Goal: Information Seeking & Learning: Check status

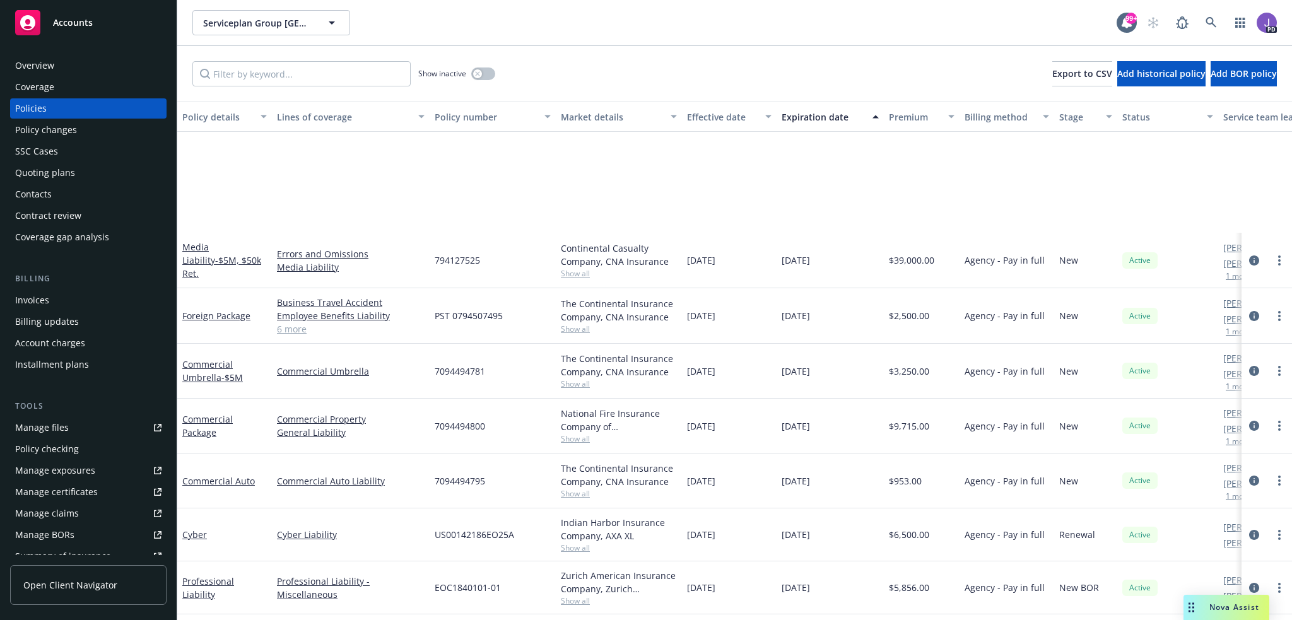
scroll to position [165, 0]
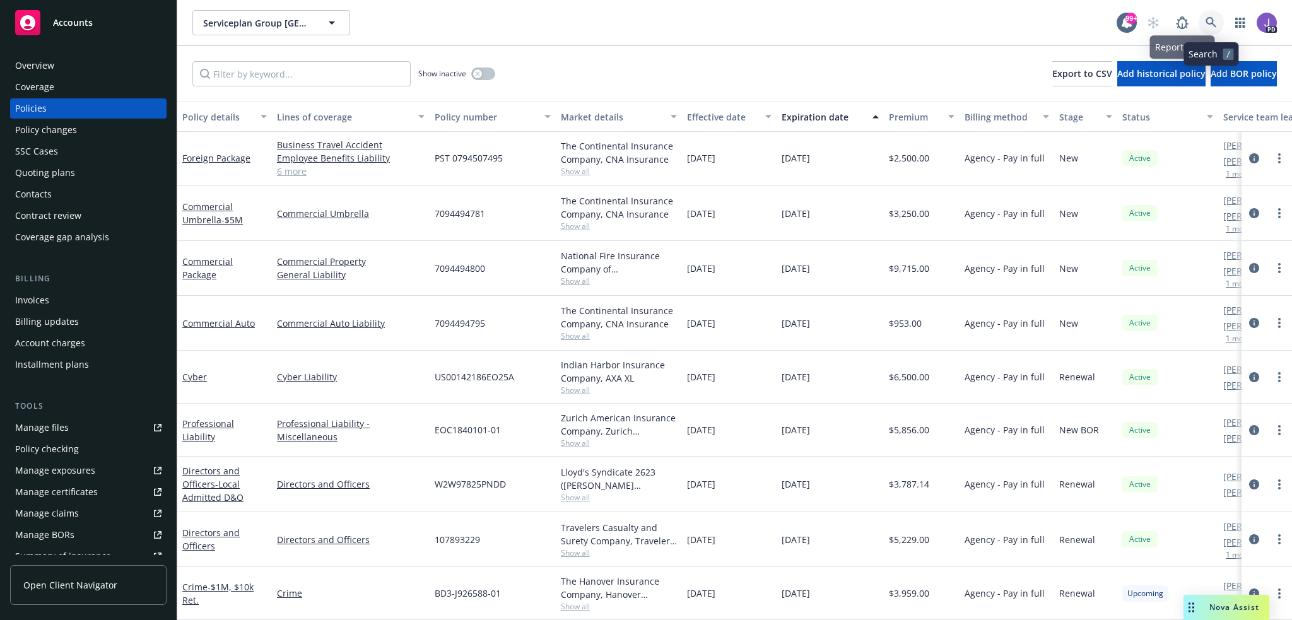
click at [1207, 24] on icon at bounding box center [1210, 22] width 11 height 11
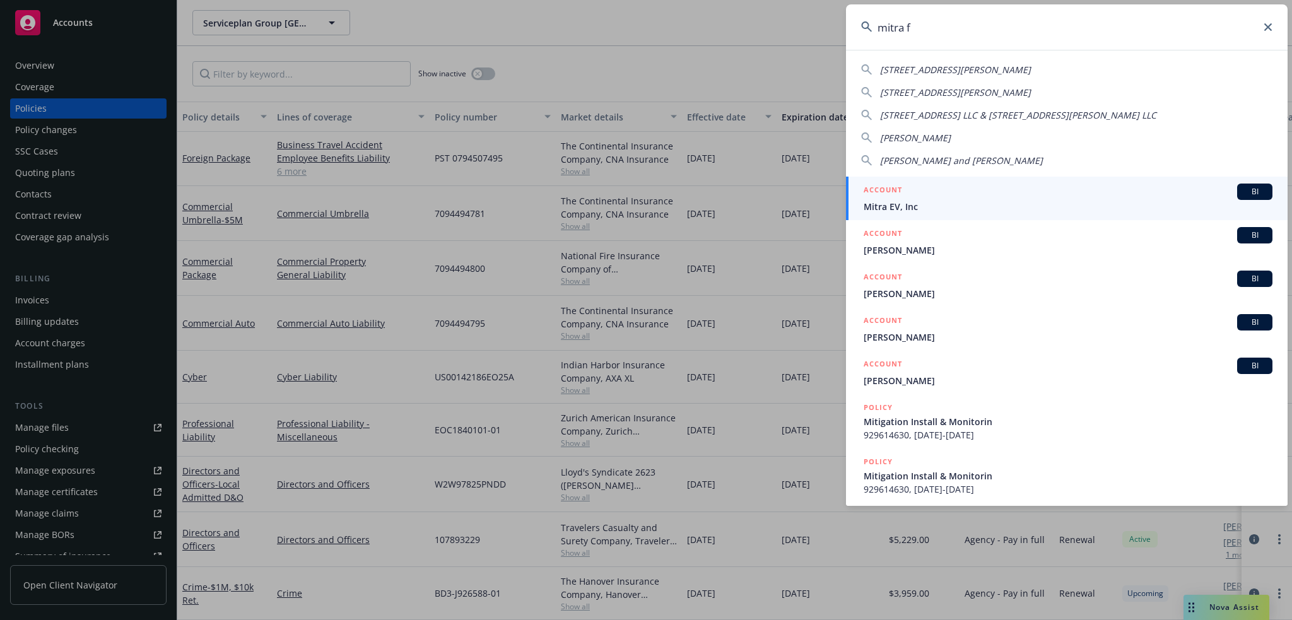
type input "mitra fu"
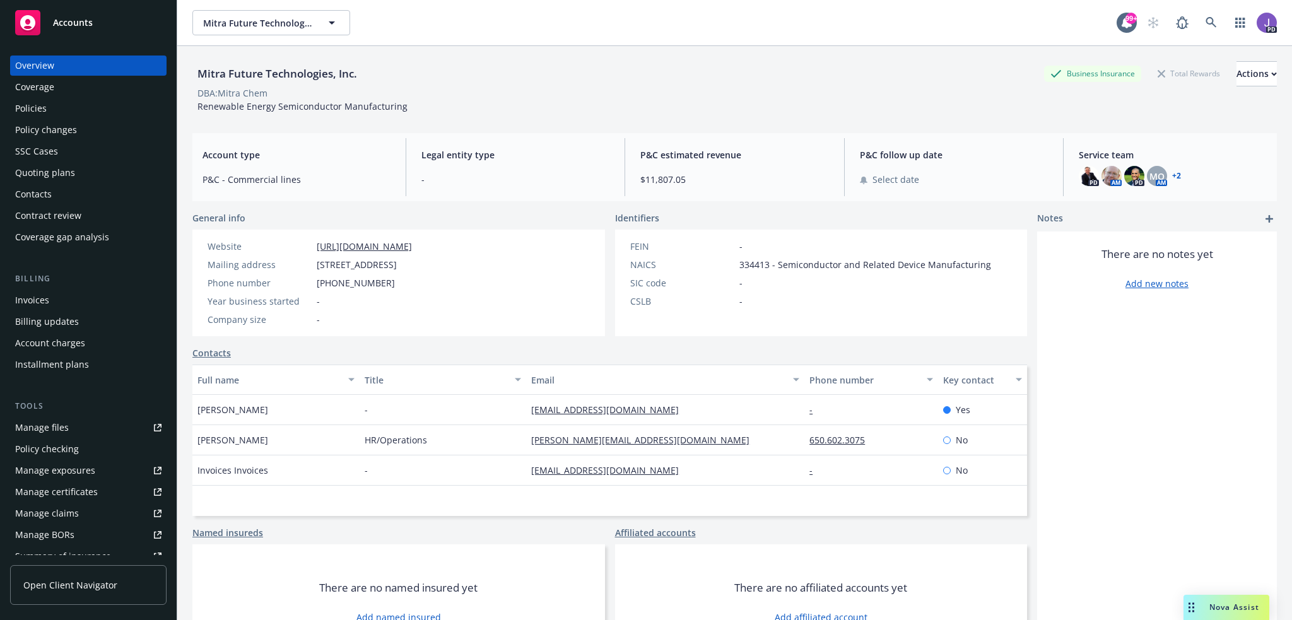
drag, startPoint x: 77, startPoint y: 107, endPoint x: 83, endPoint y: 108, distance: 6.6
click at [77, 107] on div "Policies" at bounding box center [88, 108] width 146 height 20
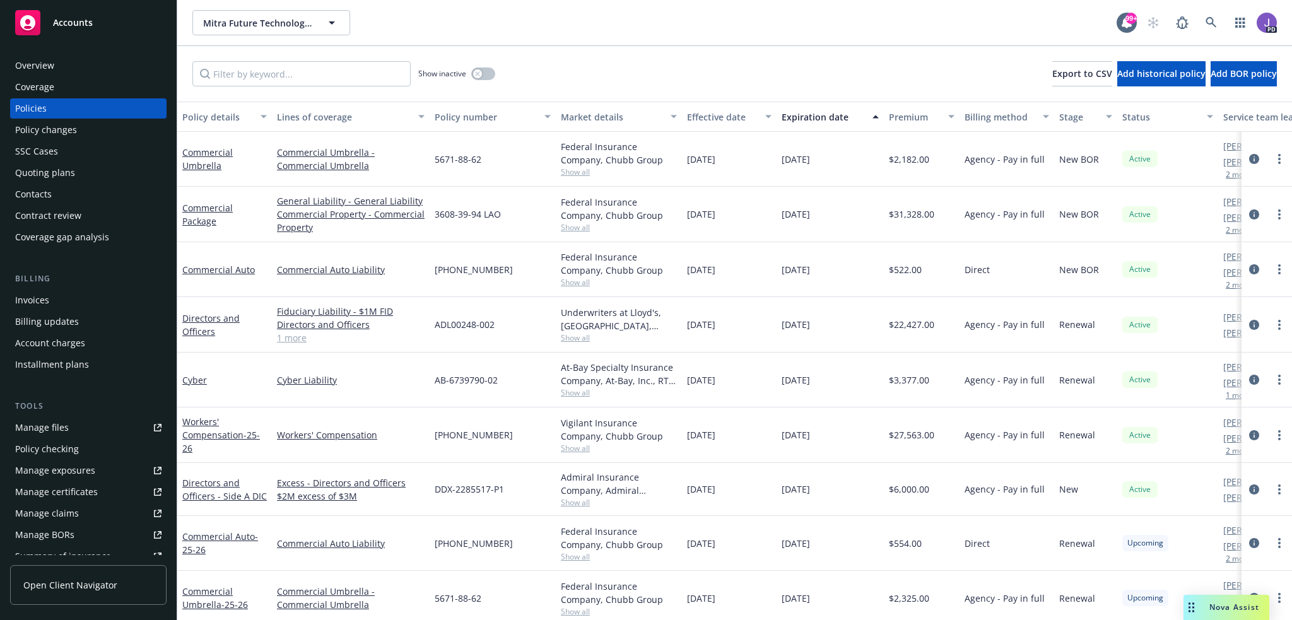
scroll to position [83, 0]
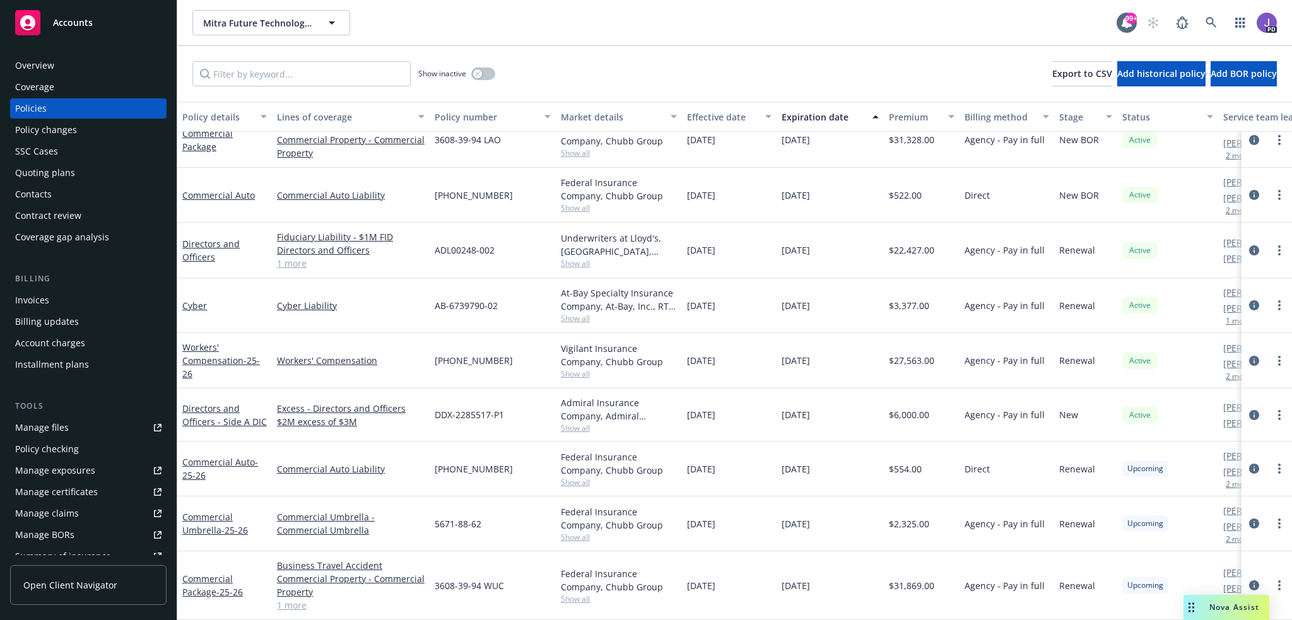
click at [300, 599] on link "1 more" at bounding box center [351, 605] width 148 height 13
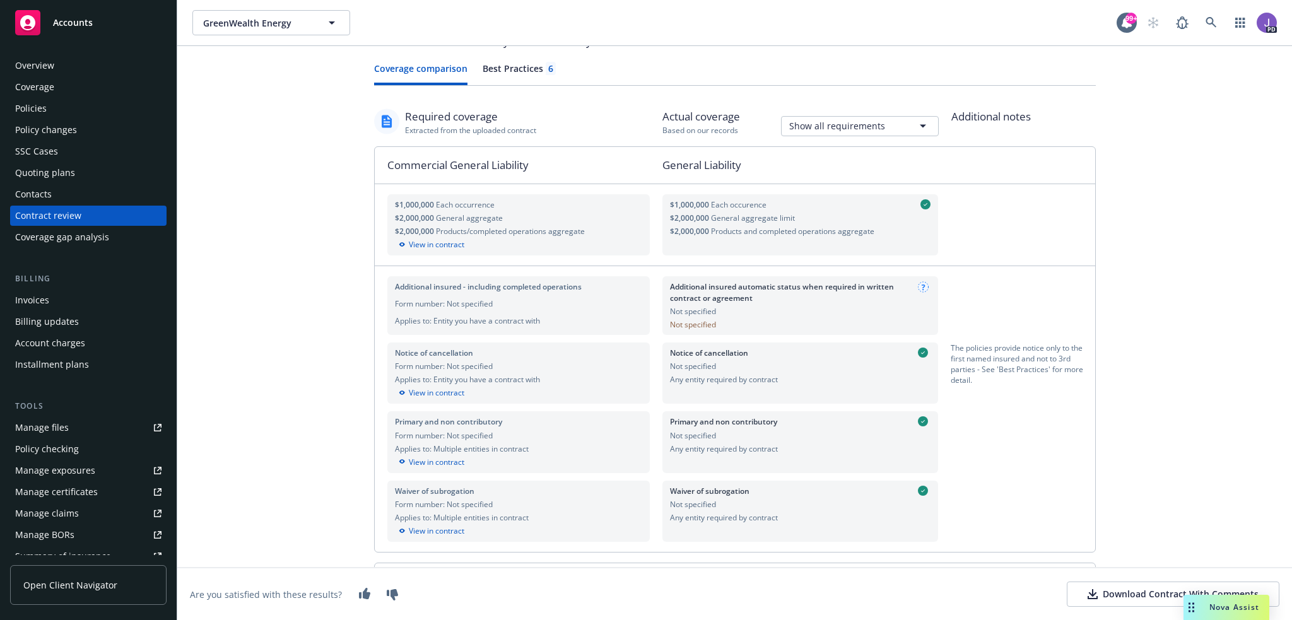
scroll to position [63, 0]
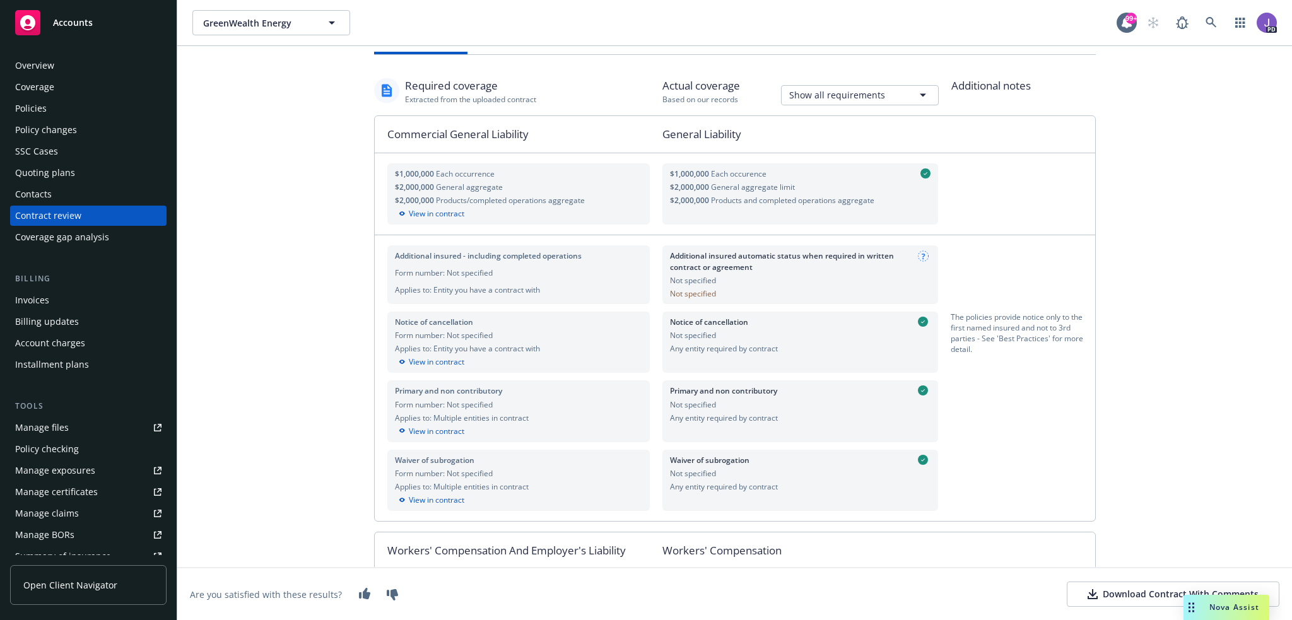
click at [289, 238] on div "Assessment summary - [GEOGRAPHIC_DATA] RFP Coverage comparison Best Practices 6…" at bounding box center [734, 333] width 1114 height 574
